Goal: Transaction & Acquisition: Purchase product/service

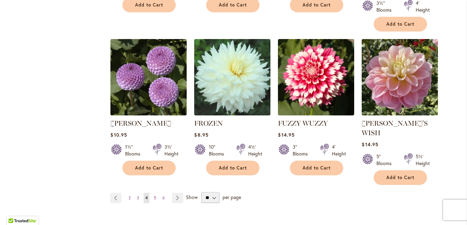
scroll to position [1236, 0]
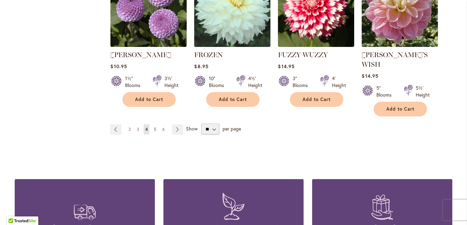
click at [154, 127] on span "5" at bounding box center [155, 129] width 2 height 5
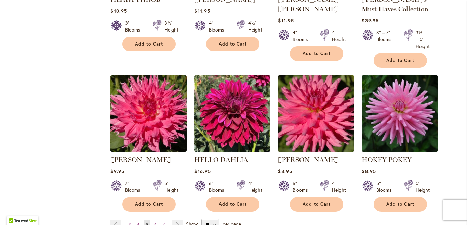
scroll to position [1166, 0]
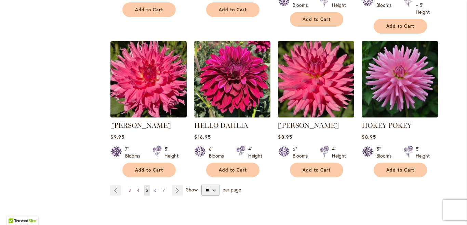
click at [154, 187] on span "6" at bounding box center [155, 189] width 2 height 5
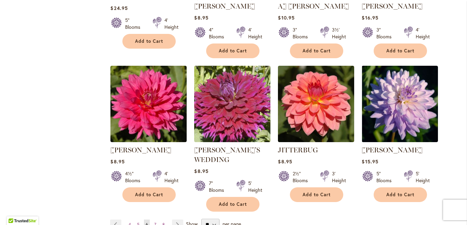
scroll to position [1200, 0]
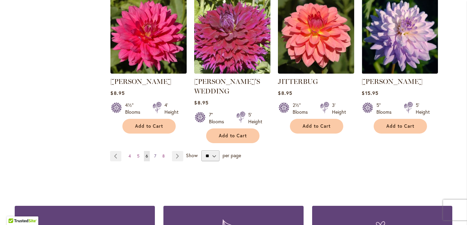
click at [154, 153] on span "7" at bounding box center [155, 155] width 2 height 5
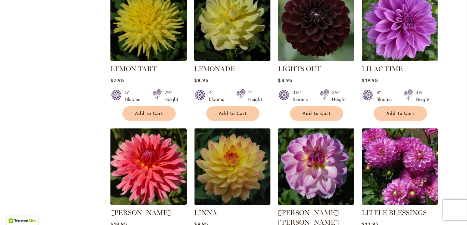
scroll to position [790, 0]
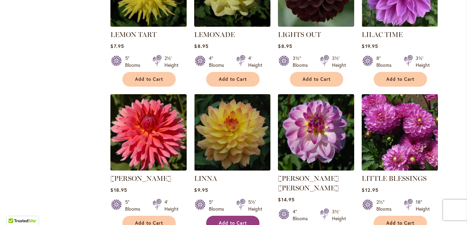
click at [225, 220] on span "Add to Cart" at bounding box center [233, 223] width 28 height 6
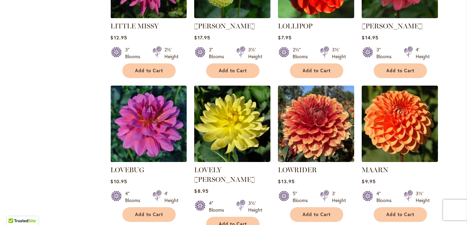
scroll to position [1129, 0]
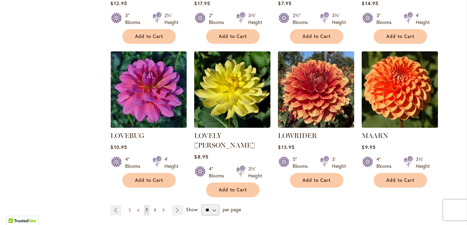
click at [154, 207] on span "8" at bounding box center [155, 209] width 2 height 5
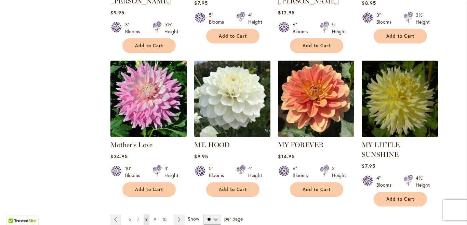
scroll to position [1164, 0]
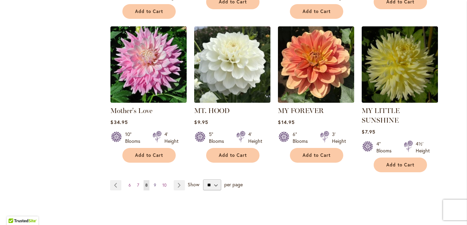
click at [154, 182] on span "9" at bounding box center [155, 184] width 2 height 5
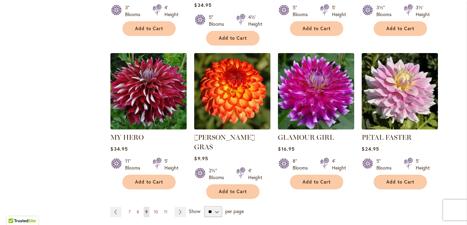
scroll to position [1162, 0]
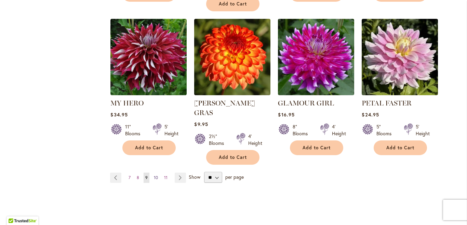
click at [154, 175] on span "10" at bounding box center [156, 177] width 4 height 5
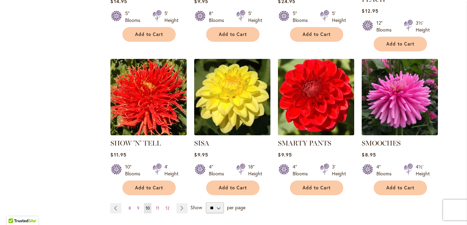
scroll to position [1200, 0]
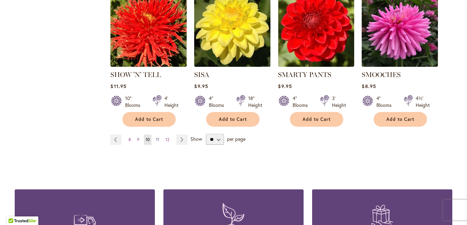
click at [156, 137] on span "11" at bounding box center [157, 139] width 3 height 5
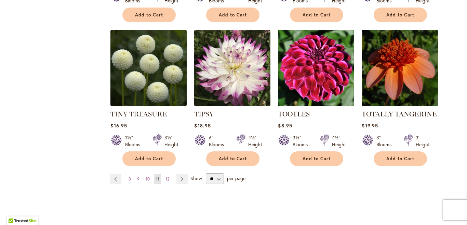
scroll to position [1175, 0]
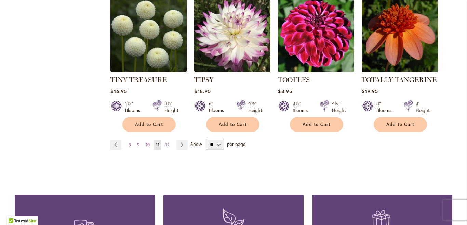
click at [165, 142] on span "12" at bounding box center [167, 144] width 4 height 5
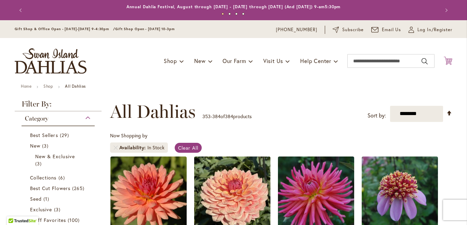
click at [446, 59] on icon "Cart .cls-1 { fill: #231f20; }" at bounding box center [448, 60] width 9 height 9
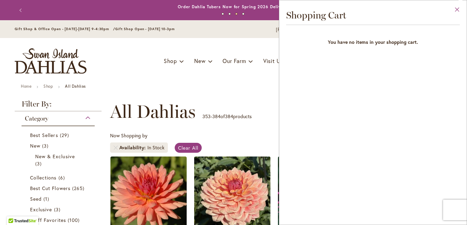
click at [457, 8] on button "Close" at bounding box center [457, 11] width 19 height 22
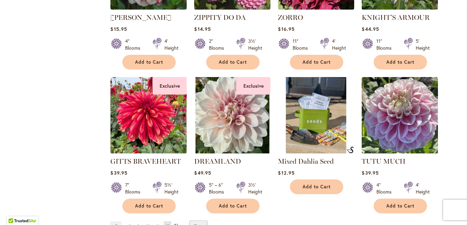
scroll to position [1128, 0]
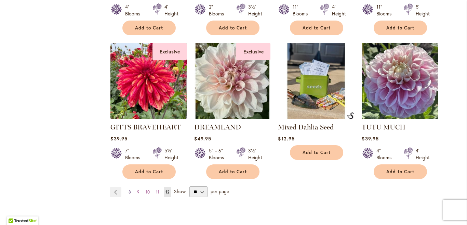
click at [129, 189] on span "8" at bounding box center [130, 191] width 2 height 5
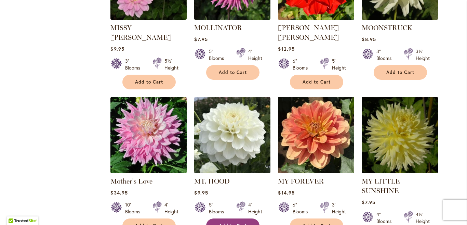
scroll to position [1128, 0]
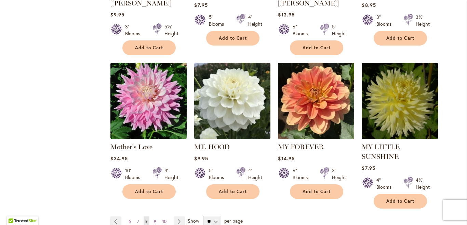
click at [135, 216] on link "Page 7" at bounding box center [137, 221] width 5 height 10
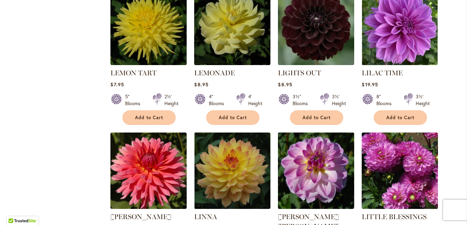
scroll to position [786, 0]
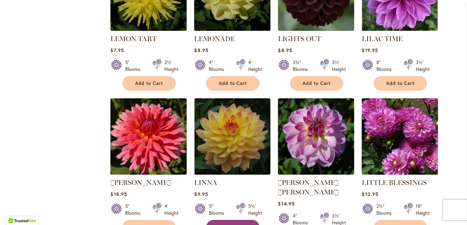
click at [231, 224] on span "Add to Cart" at bounding box center [233, 227] width 28 height 6
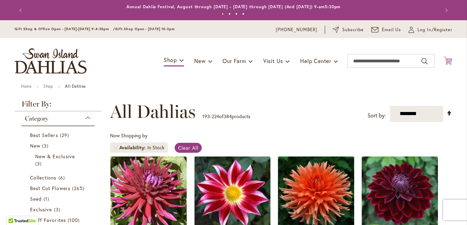
click at [445, 61] on icon "Cart .cls-1 { fill: #231f20; }" at bounding box center [448, 60] width 9 height 9
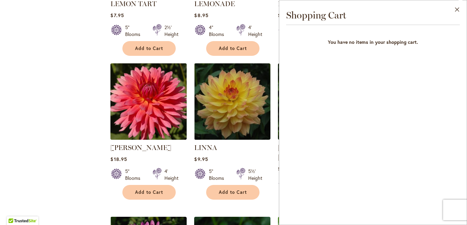
scroll to position [855, 0]
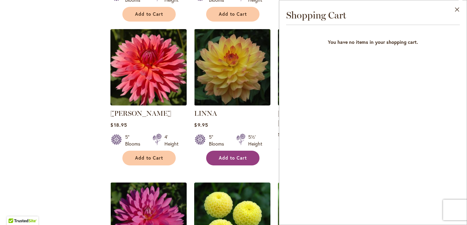
click at [229, 155] on span "Add to Cart" at bounding box center [233, 158] width 28 height 6
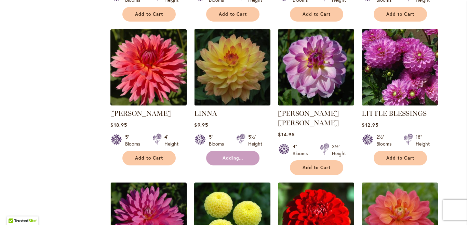
scroll to position [0, 0]
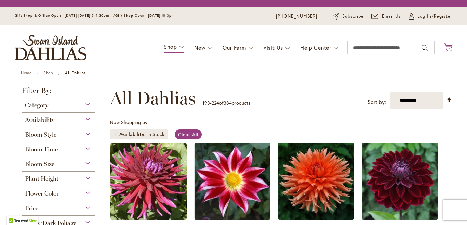
click at [445, 48] on icon "Cart .cls-1 { fill: #231f20; }" at bounding box center [448, 47] width 9 height 9
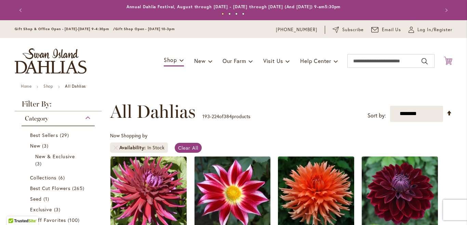
click at [446, 59] on icon "Cart .cls-1 { fill: #231f20; }" at bounding box center [448, 60] width 9 height 9
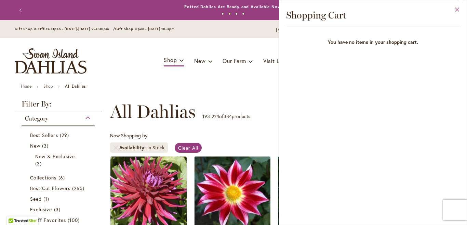
click at [456, 8] on button "Close" at bounding box center [457, 11] width 19 height 22
